Goal: Navigation & Orientation: Find specific page/section

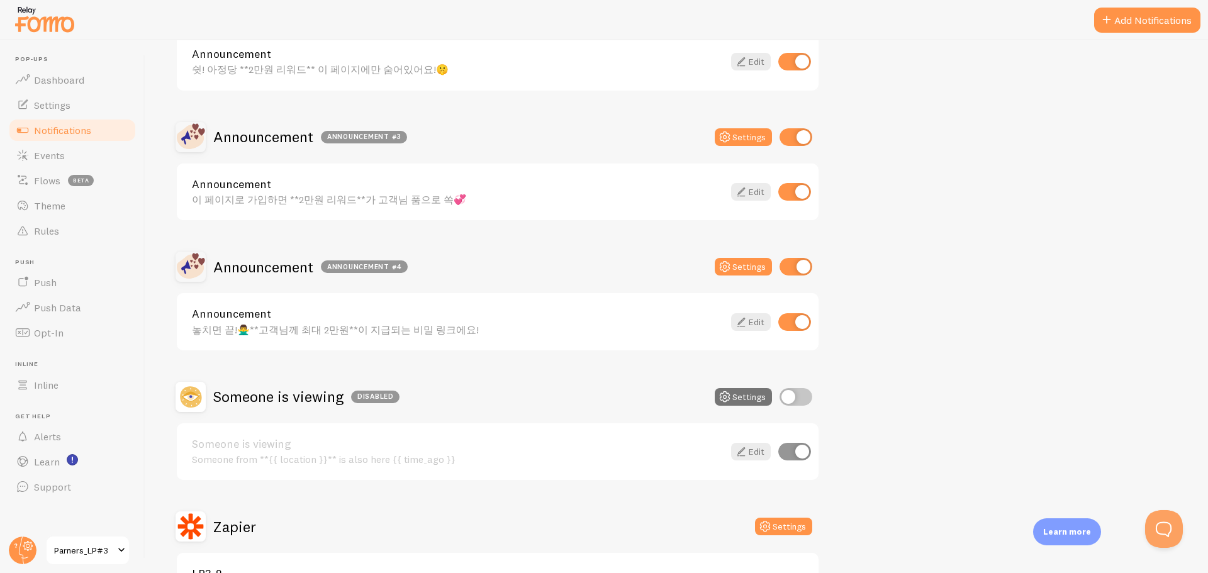
scroll to position [636, 0]
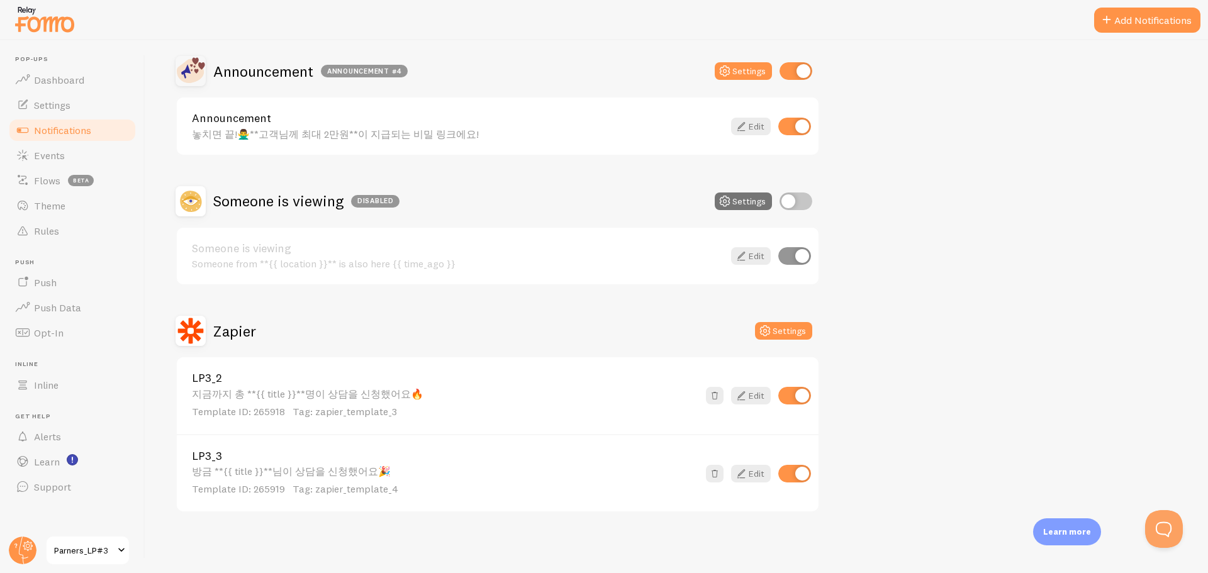
click at [794, 396] on input "checkbox" at bounding box center [794, 396] width 33 height 18
checkbox input "false"
click at [800, 475] on input "checkbox" at bounding box center [794, 474] width 33 height 18
checkbox input "false"
click at [390, 324] on div "Zapier Settings" at bounding box center [498, 331] width 644 height 30
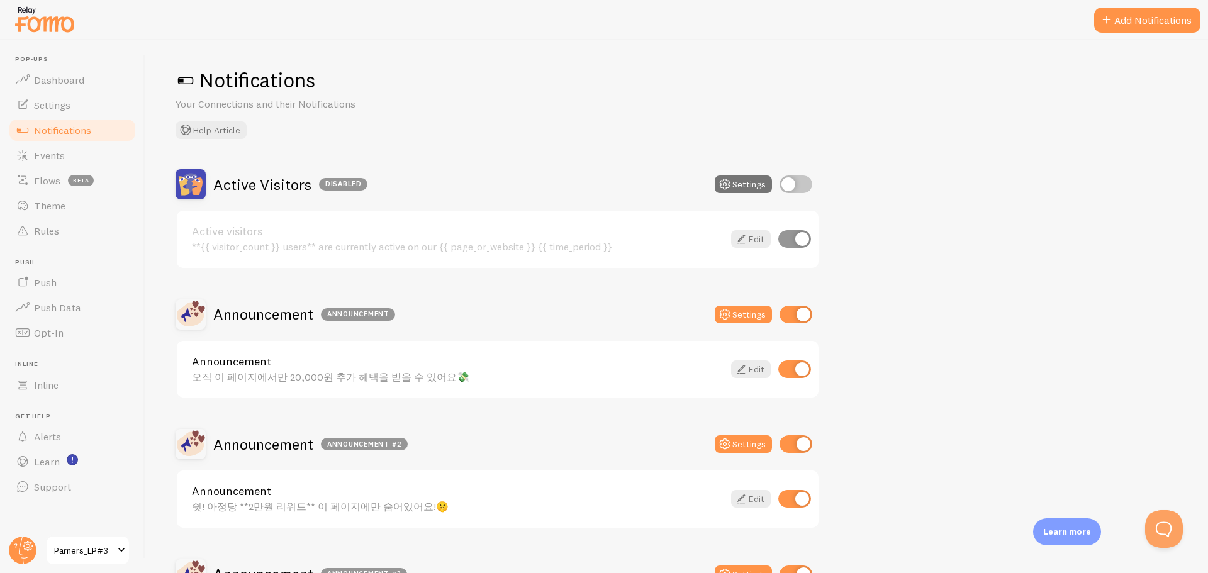
scroll to position [0, 0]
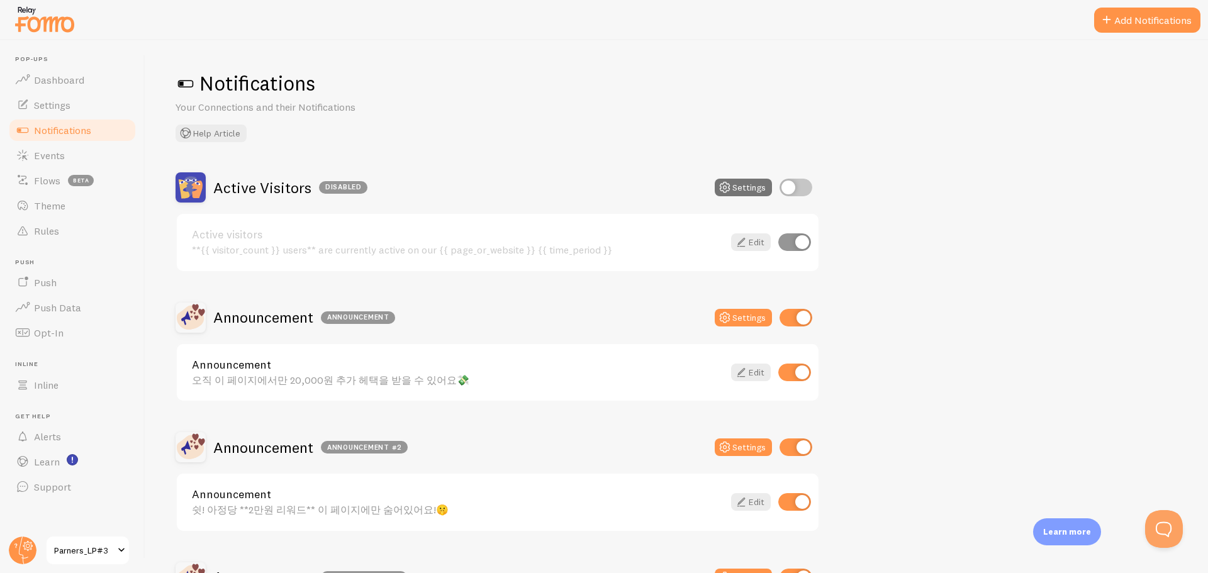
click at [101, 541] on link "Parners_LP#3" at bounding box center [87, 551] width 85 height 30
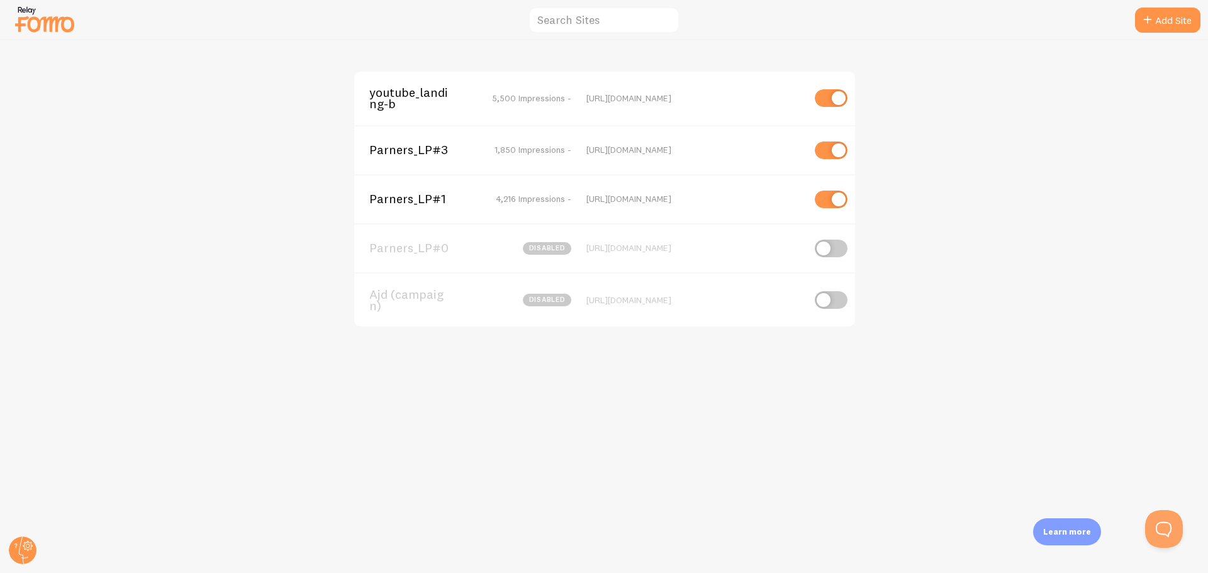
click at [402, 208] on div "Parners_LP#1 4,216 Impressions - [URL][DOMAIN_NAME]" at bounding box center [604, 198] width 501 height 49
click at [414, 194] on span "Parners_LP#1" at bounding box center [419, 198] width 101 height 11
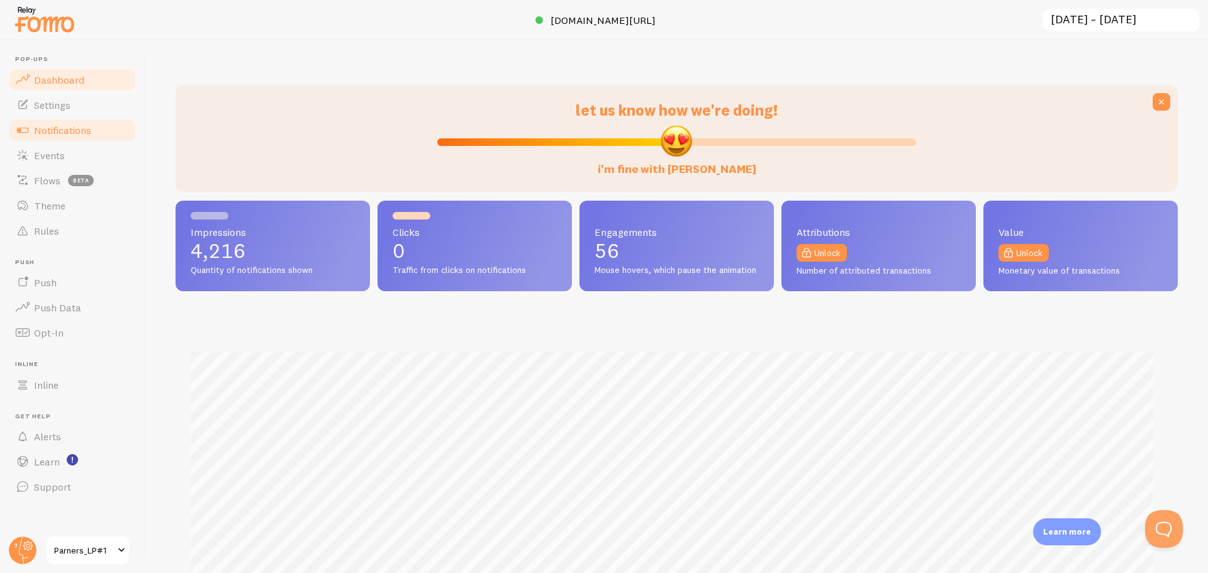
scroll to position [330, 993]
click at [69, 130] on span "Notifications" at bounding box center [62, 130] width 57 height 13
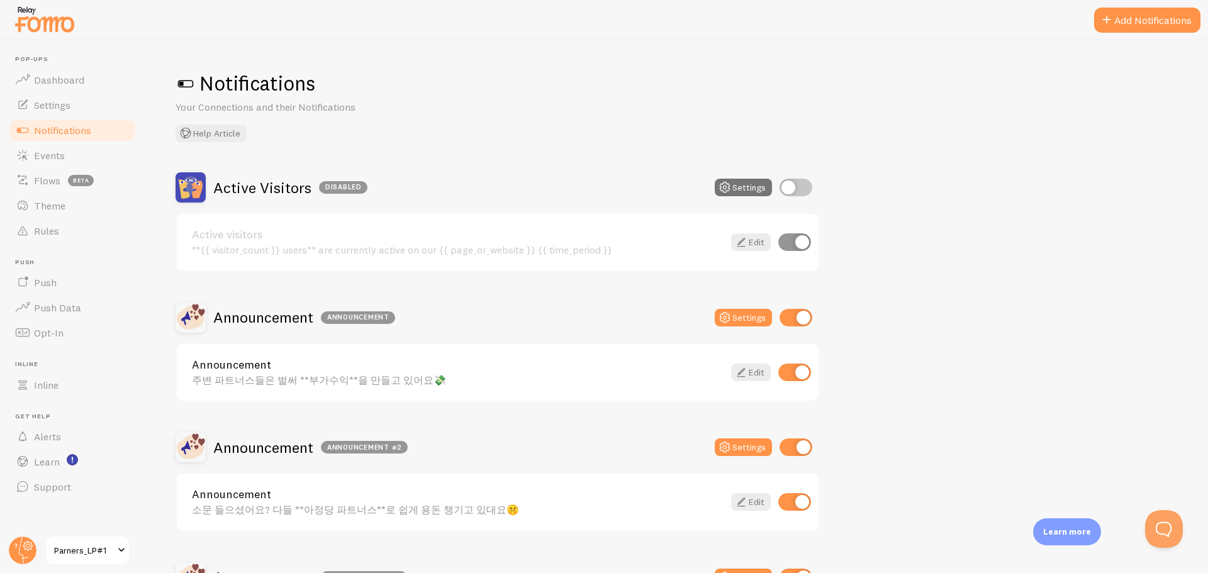
click at [72, 541] on link "Parners_LP#1" at bounding box center [87, 551] width 85 height 30
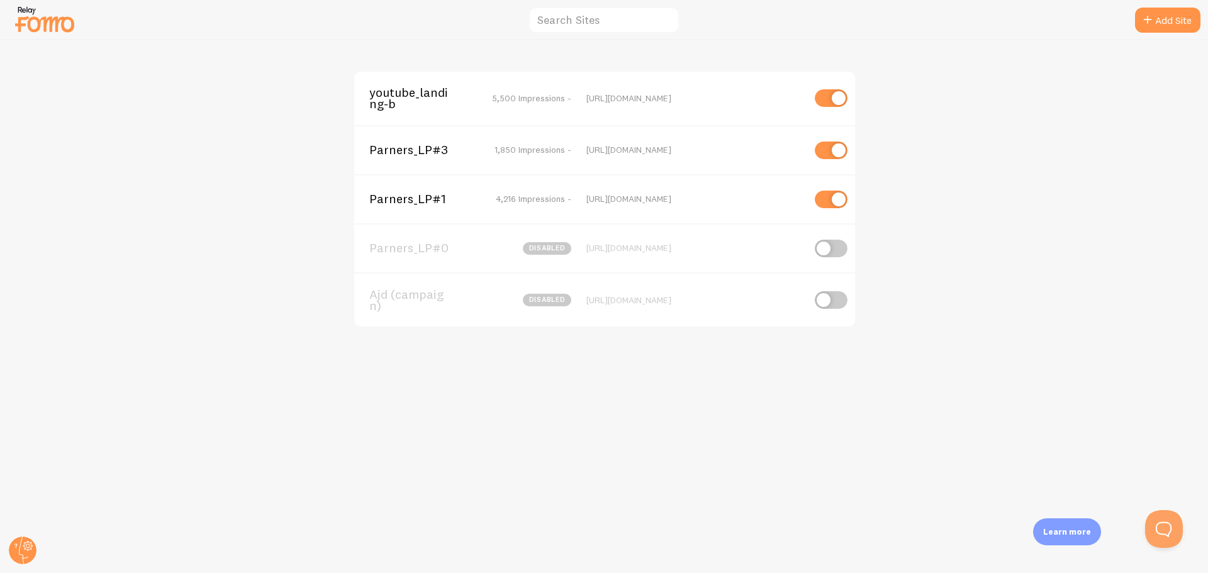
click at [439, 155] on span "Parners_LP#3" at bounding box center [419, 149] width 101 height 11
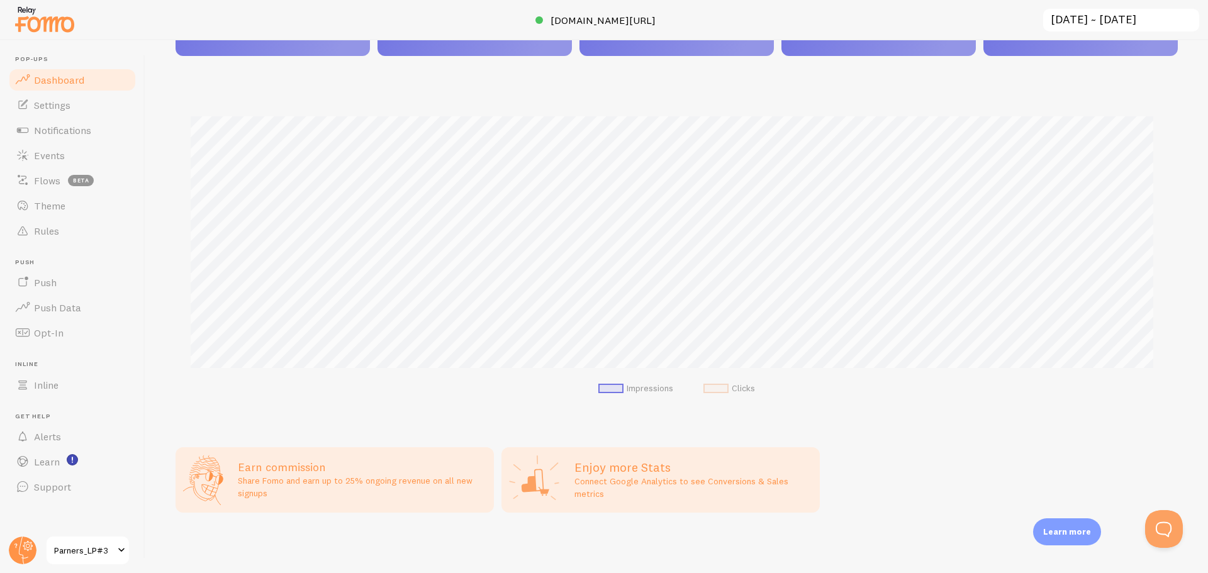
scroll to position [57, 0]
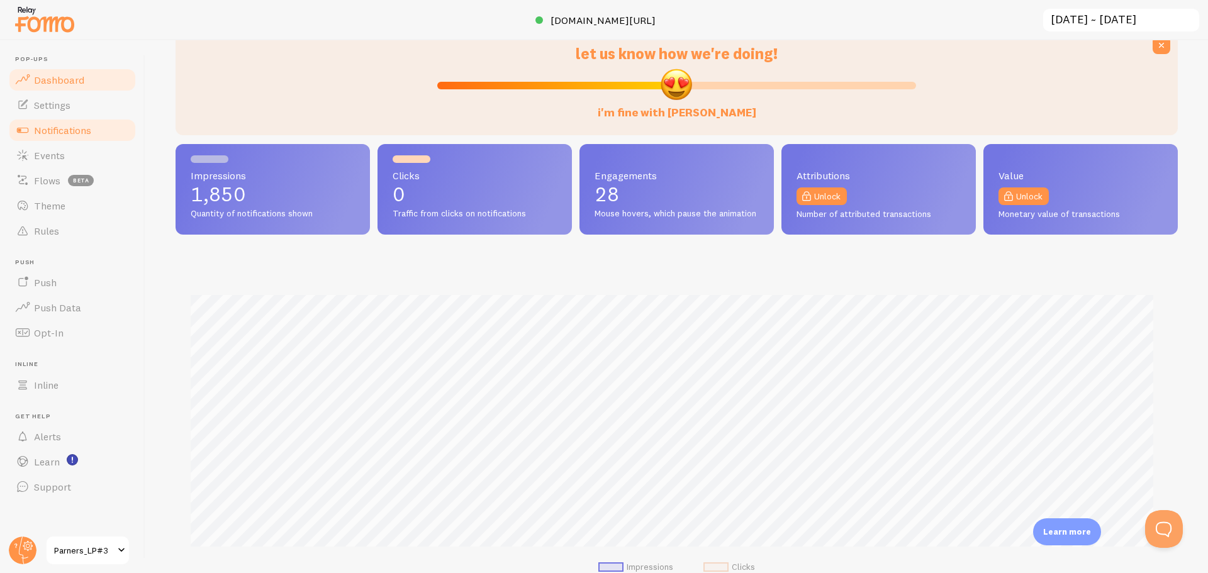
click at [106, 134] on link "Notifications" at bounding box center [73, 130] width 130 height 25
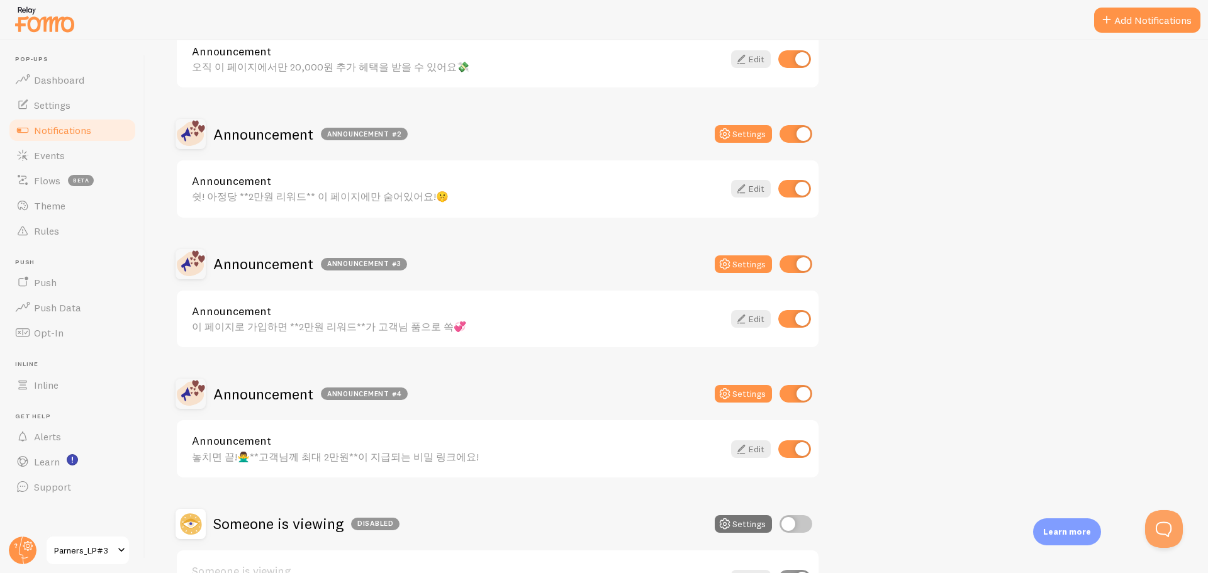
scroll to position [315, 0]
